Goal: Task Accomplishment & Management: Use online tool/utility

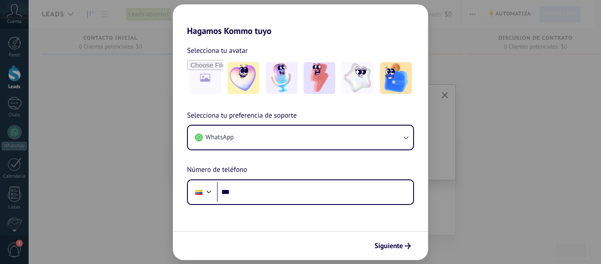
click at [480, 98] on div "Hagamos Kommo tuyo Selecciona tu avatar Selecciona tu preferencia de soporte Wh…" at bounding box center [300, 132] width 601 height 264
drag, startPoint x: 110, startPoint y: 58, endPoint x: 0, endPoint y: 63, distance: 110.1
click at [104, 62] on div "Hagamos Kommo tuyo Selecciona tu avatar Selecciona tu preferencia de soporte Wh…" at bounding box center [300, 132] width 601 height 264
click at [12, 38] on div "Hagamos Kommo tuyo Selecciona tu avatar Selecciona tu preferencia de soporte Wh…" at bounding box center [300, 132] width 601 height 264
click at [55, 7] on div "Hagamos Kommo tuyo Selecciona tu avatar Selecciona tu preferencia de soporte Wh…" at bounding box center [300, 132] width 601 height 264
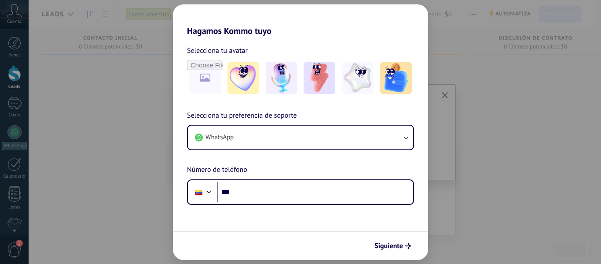
drag, startPoint x: 87, startPoint y: 24, endPoint x: 239, endPoint y: 1, distance: 153.6
click at [89, 24] on div "Hagamos Kommo tuyo Selecciona tu avatar Selecciona tu preferencia de soporte Wh…" at bounding box center [300, 132] width 601 height 264
